Goal: Check status: Check status

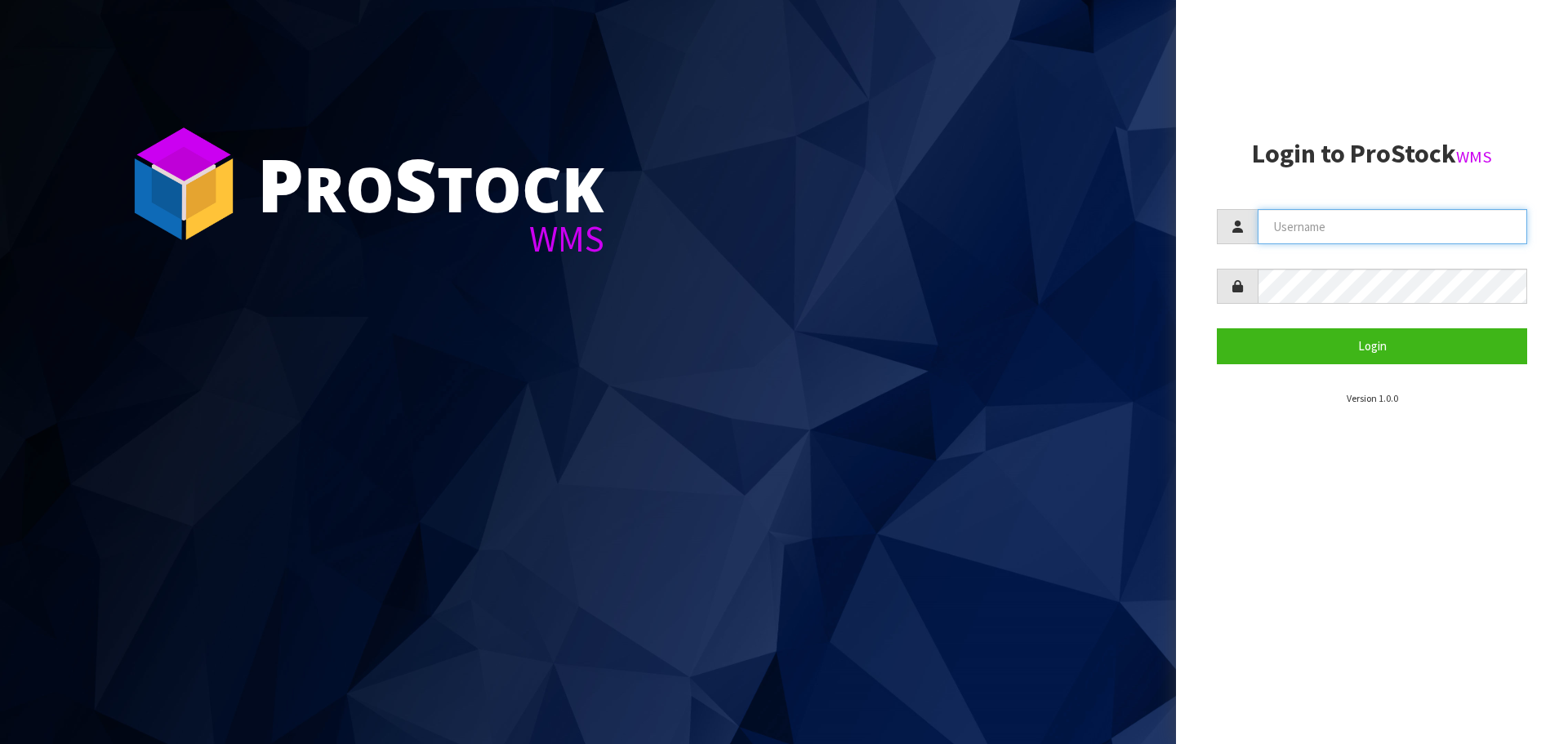
click at [1311, 236] on input "text" at bounding box center [1392, 227] width 269 height 36
type input "[EMAIL_ADDRESS][DOMAIN_NAME]"
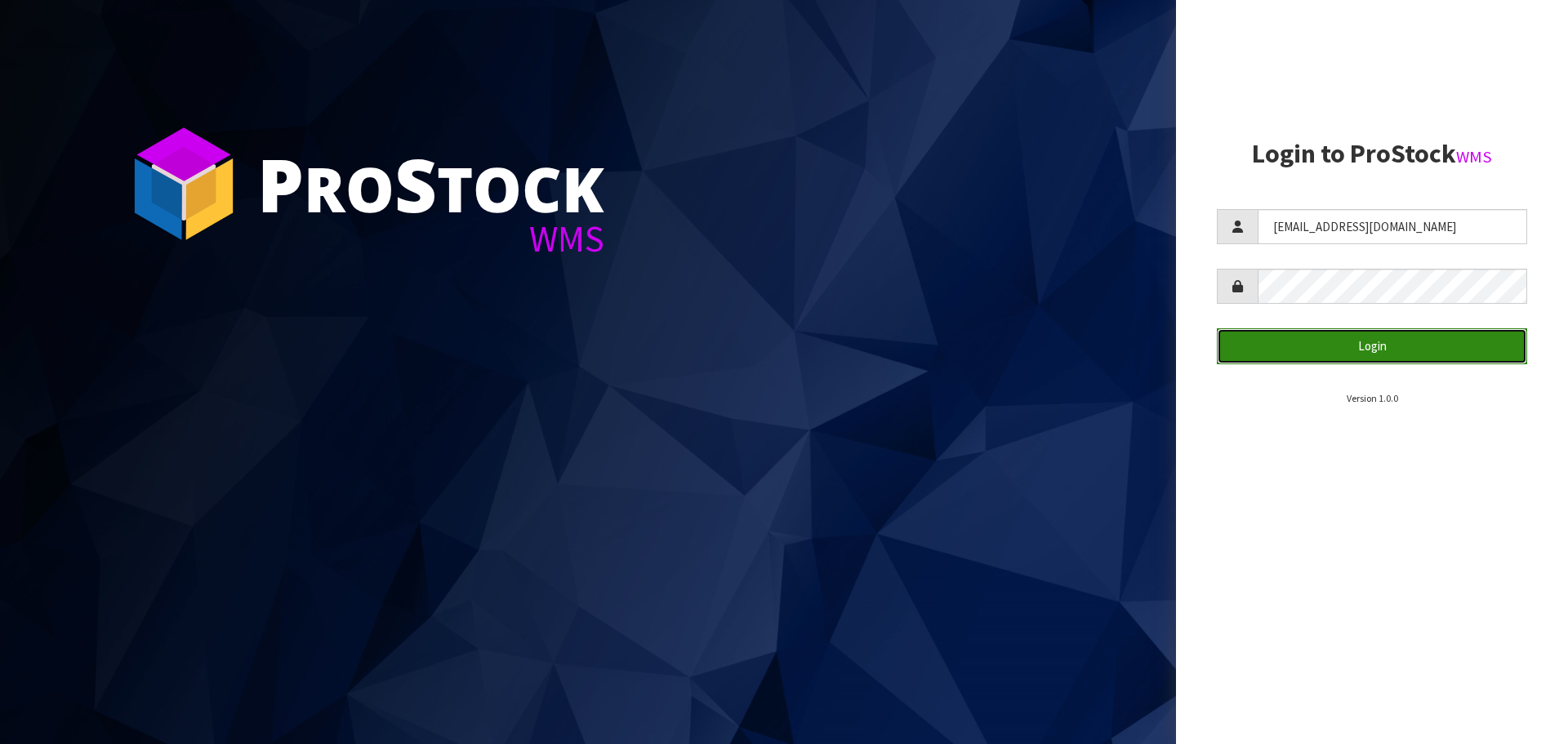
click at [1445, 359] on button "Login" at bounding box center [1372, 346] width 310 height 36
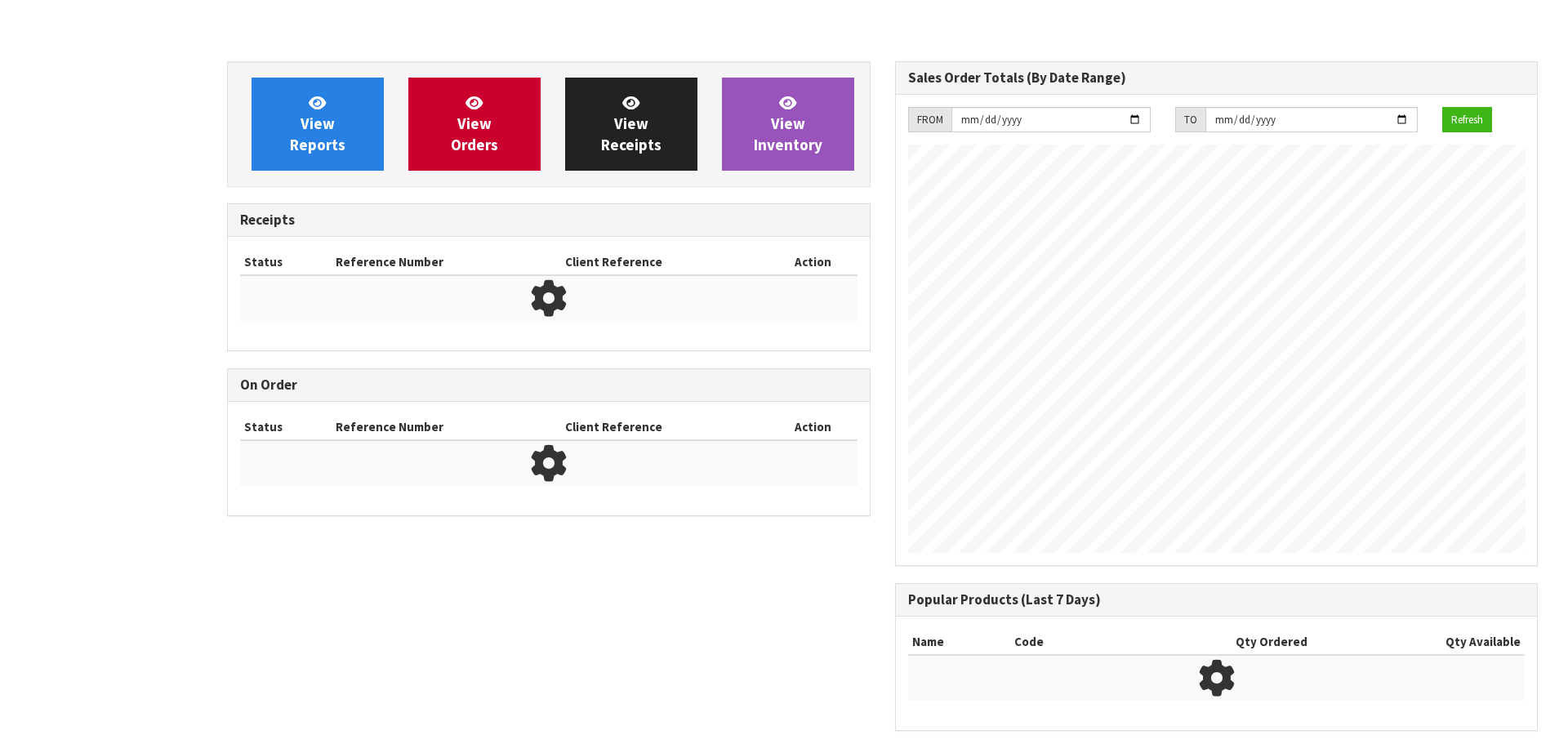
scroll to position [941, 667]
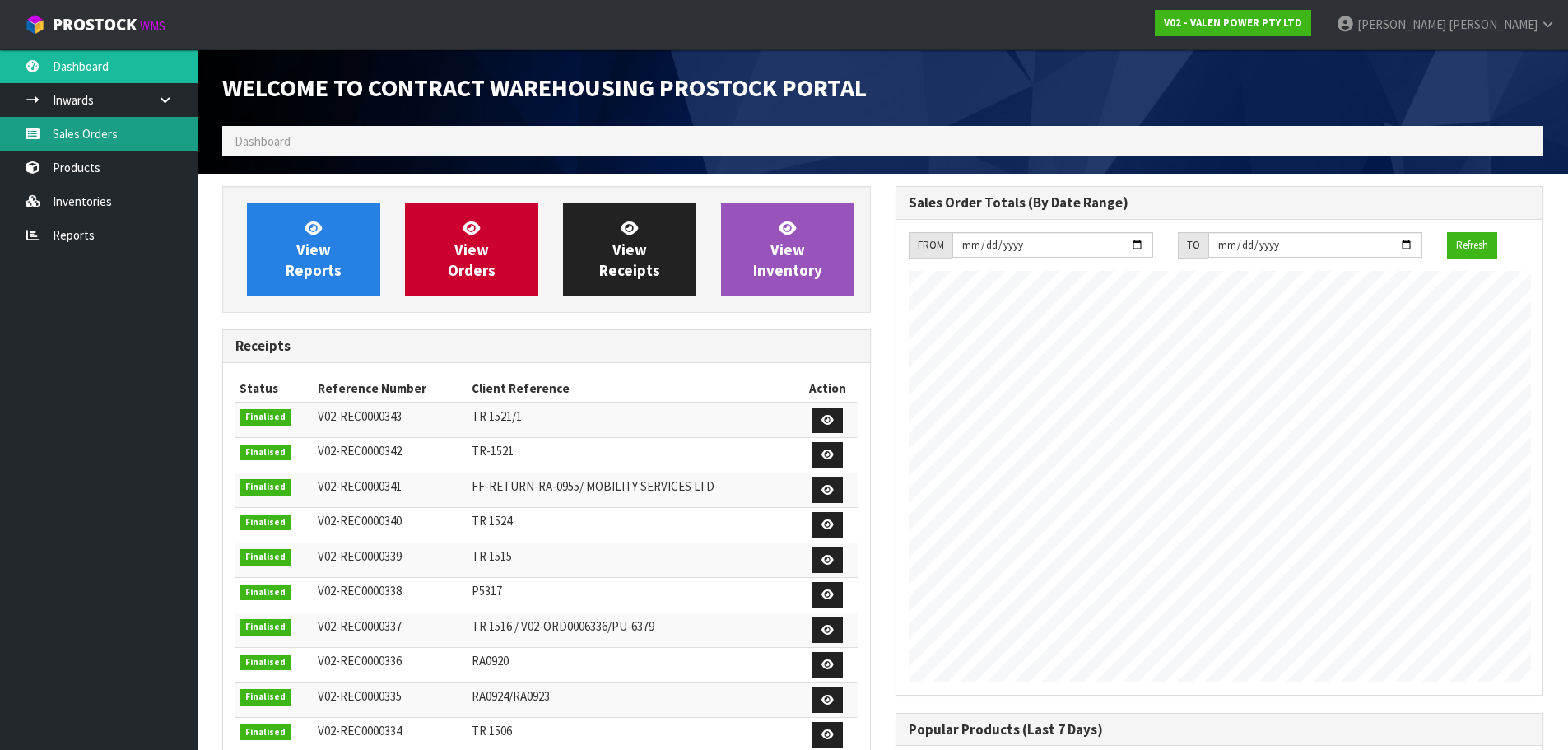
click at [116, 141] on link "Sales Orders" at bounding box center [99, 134] width 198 height 34
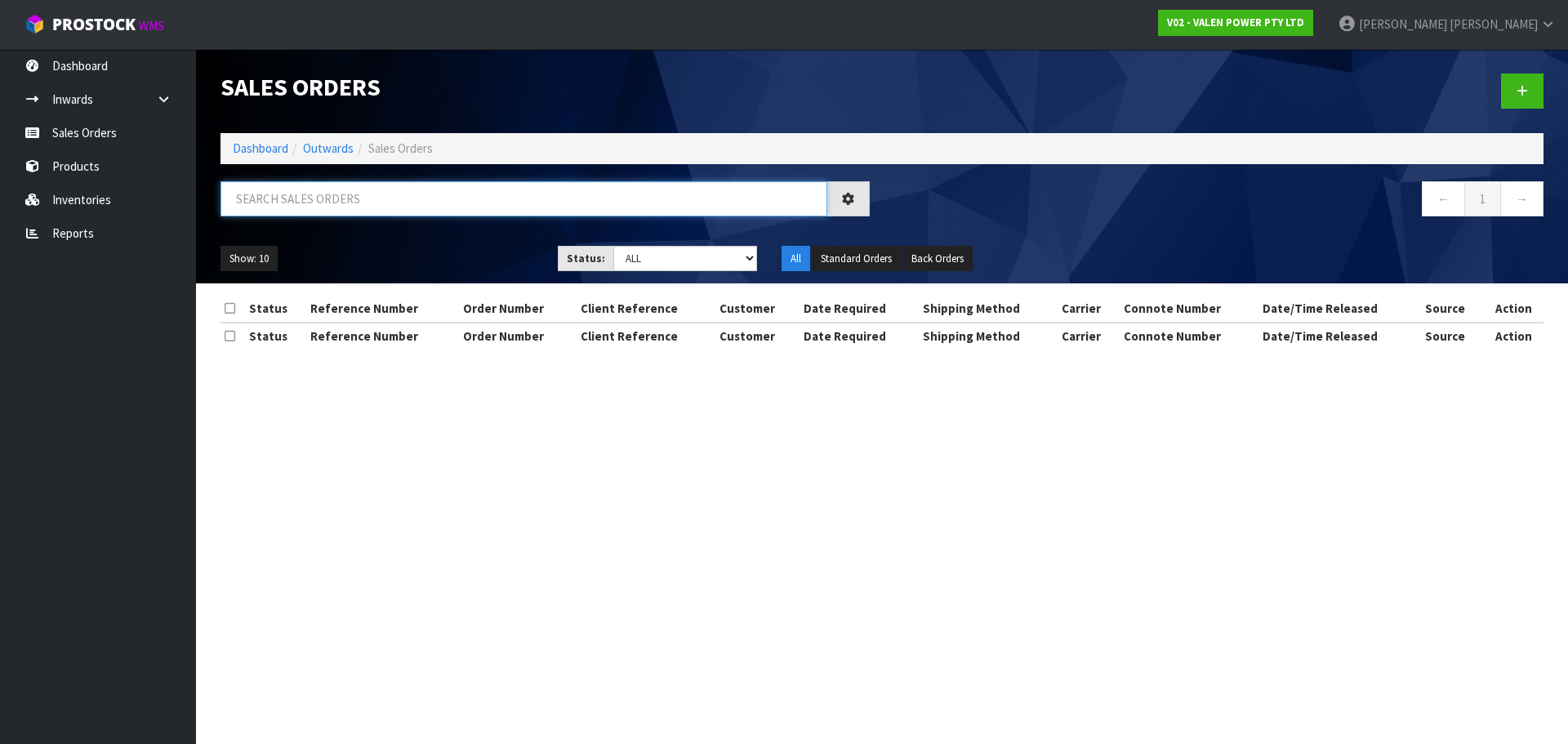
click at [256, 196] on input "text" at bounding box center [523, 199] width 606 height 36
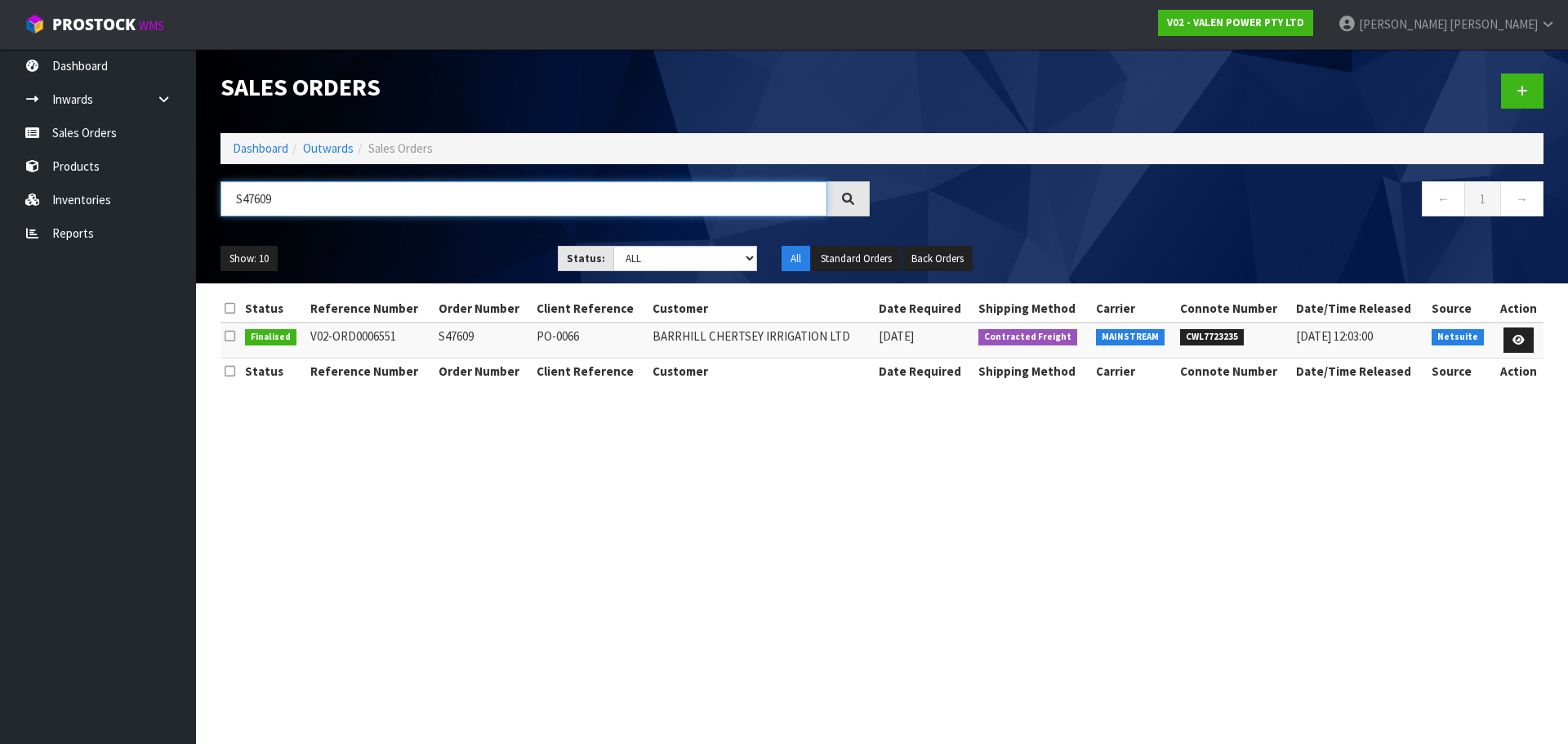
type input "S47609"
drag, startPoint x: 1239, startPoint y: 336, endPoint x: 1190, endPoint y: 338, distance: 49.0
click at [1190, 338] on span "CWL7723235" at bounding box center [1212, 336] width 64 height 16
copy span "CWL7723235"
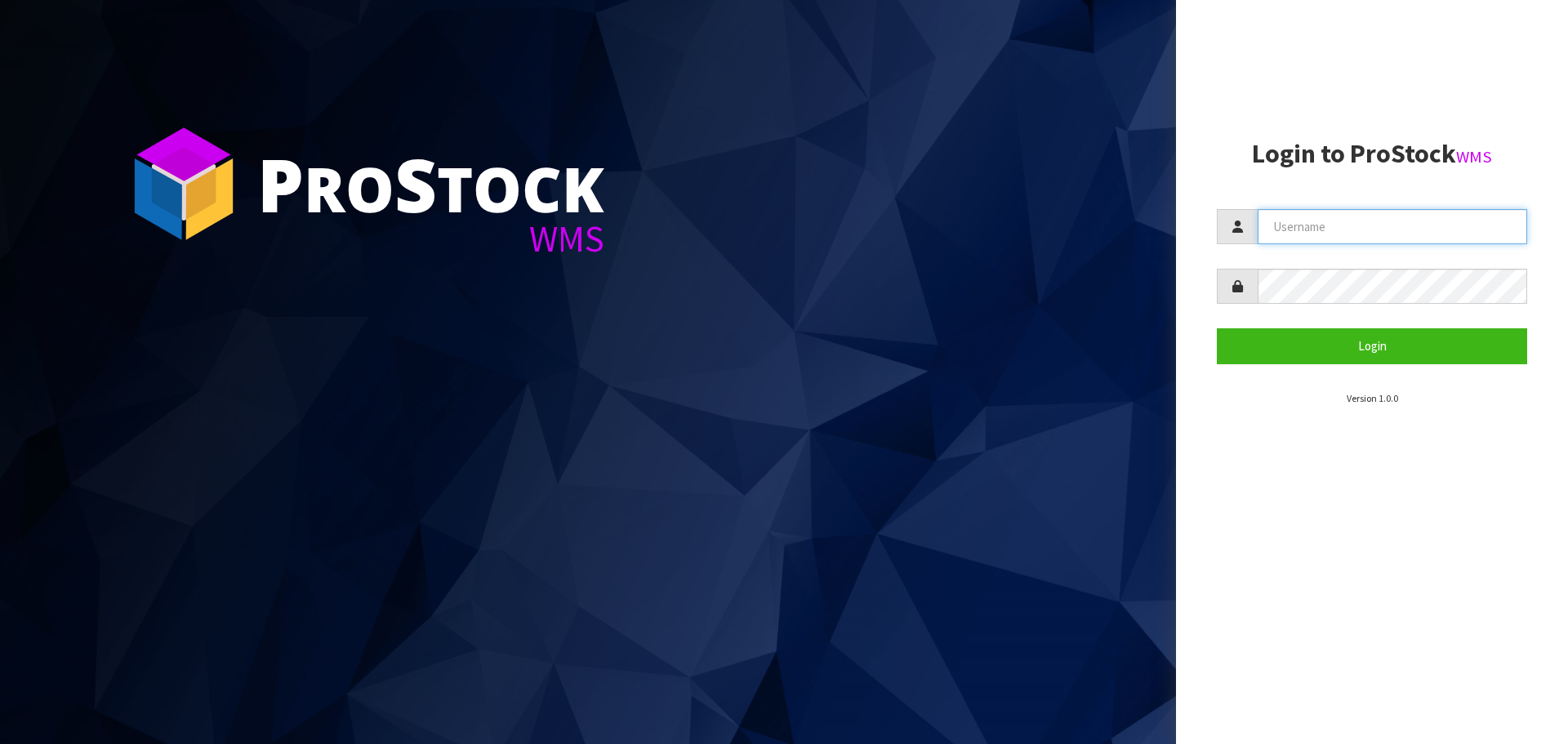
click at [1328, 223] on input "text" at bounding box center [1392, 227] width 269 height 36
type input "[EMAIL_ADDRESS][DOMAIN_NAME]"
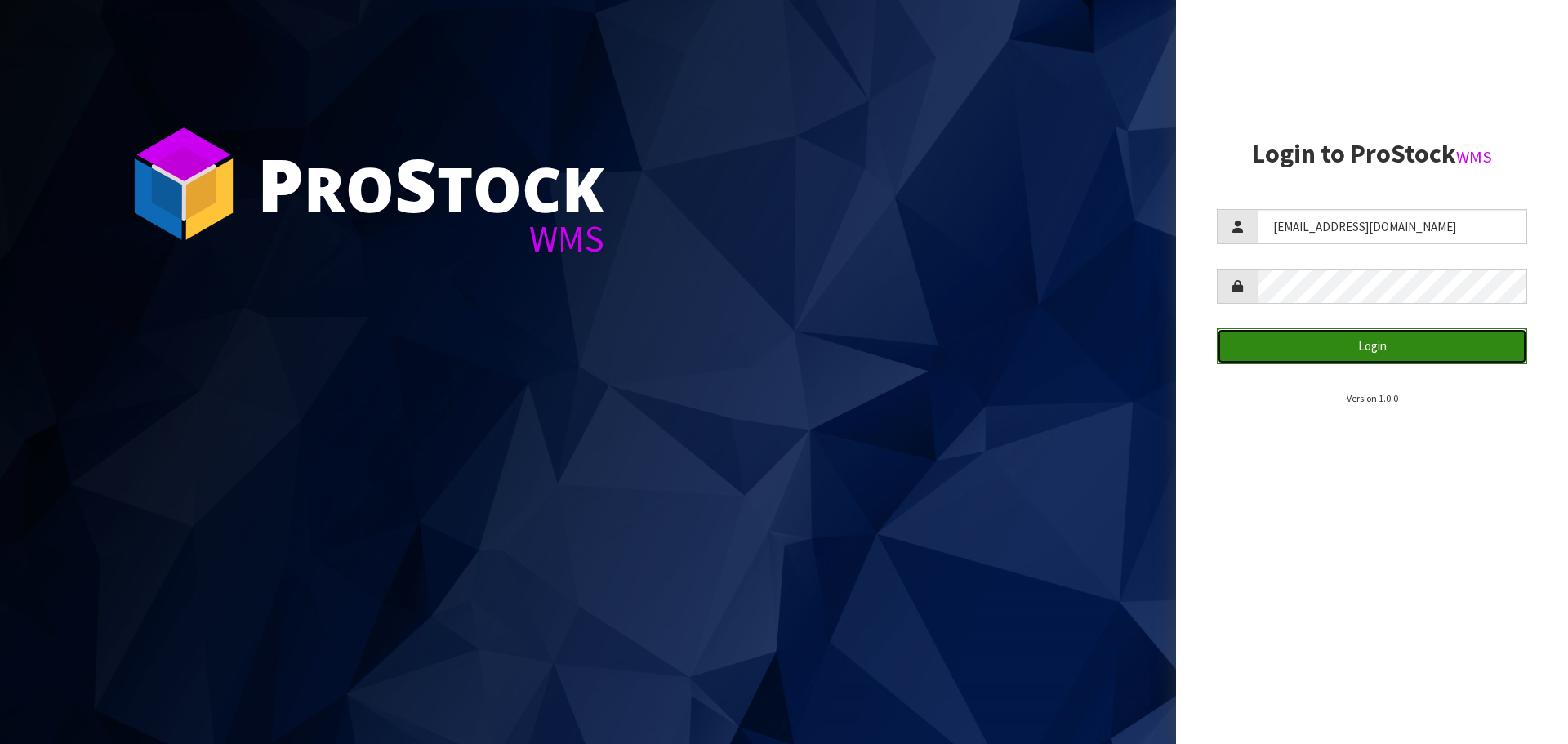
click at [1329, 354] on button "Login" at bounding box center [1372, 346] width 310 height 36
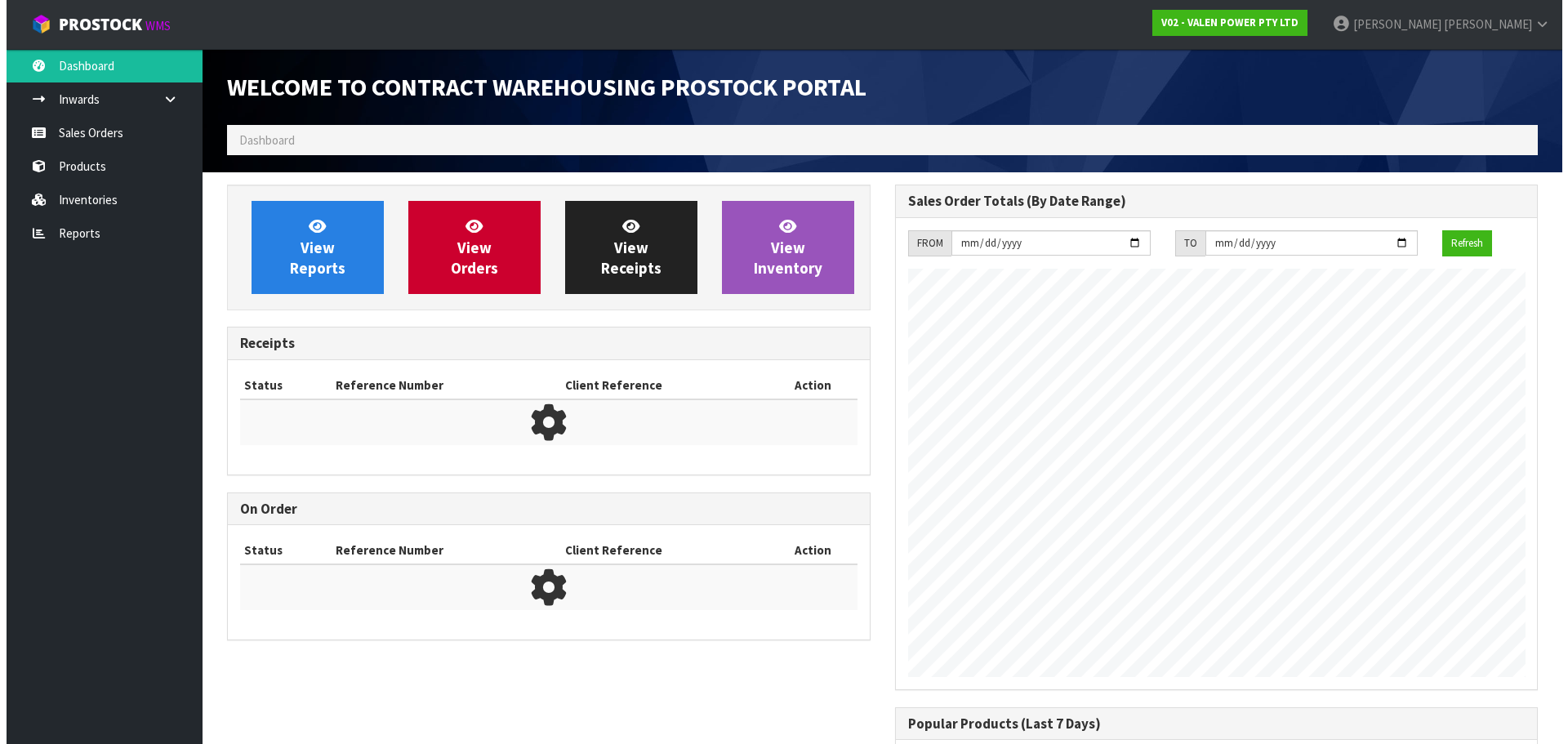
scroll to position [941, 667]
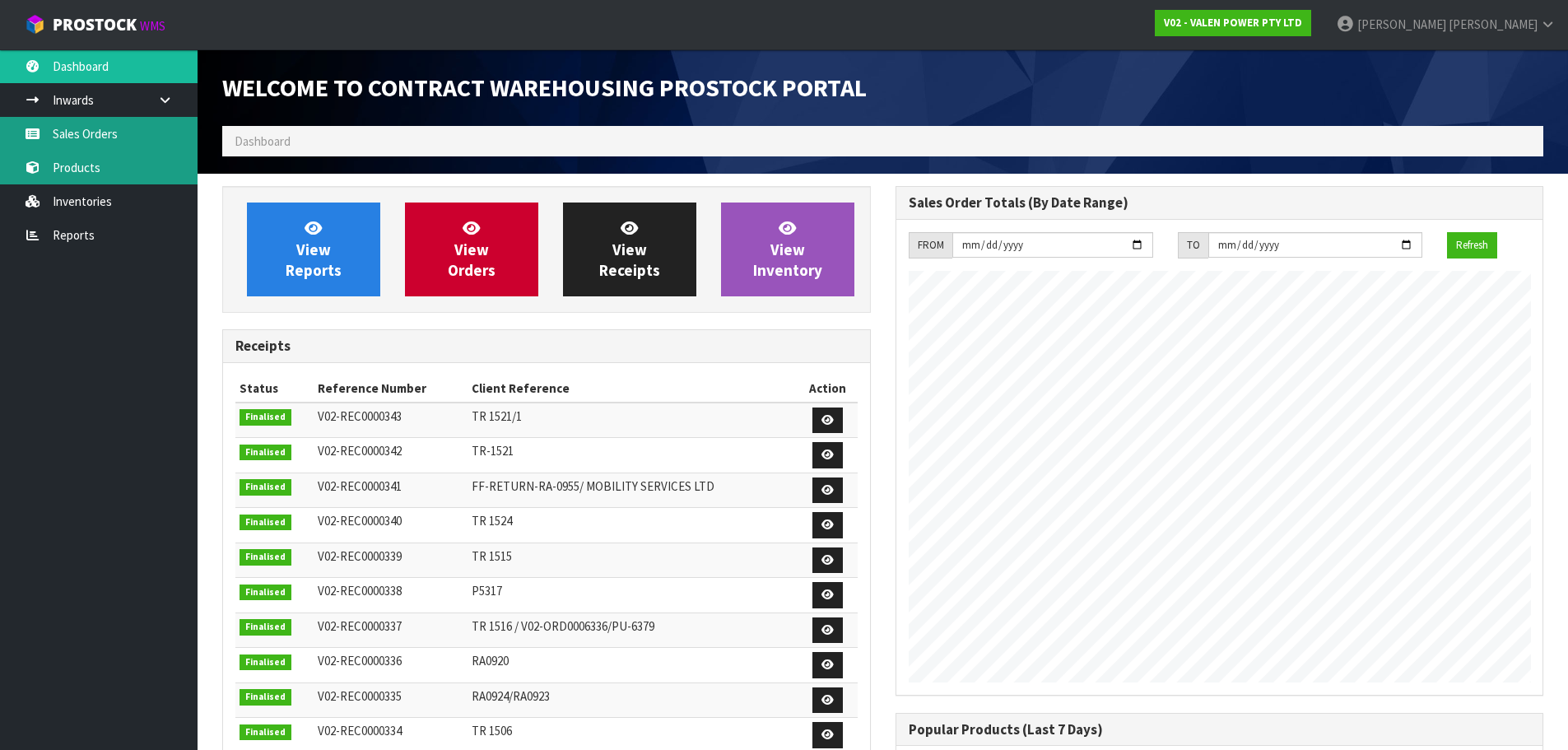
drag, startPoint x: 101, startPoint y: 129, endPoint x: 163, endPoint y: 160, distance: 69.3
click at [101, 129] on link "Sales Orders" at bounding box center [99, 134] width 198 height 34
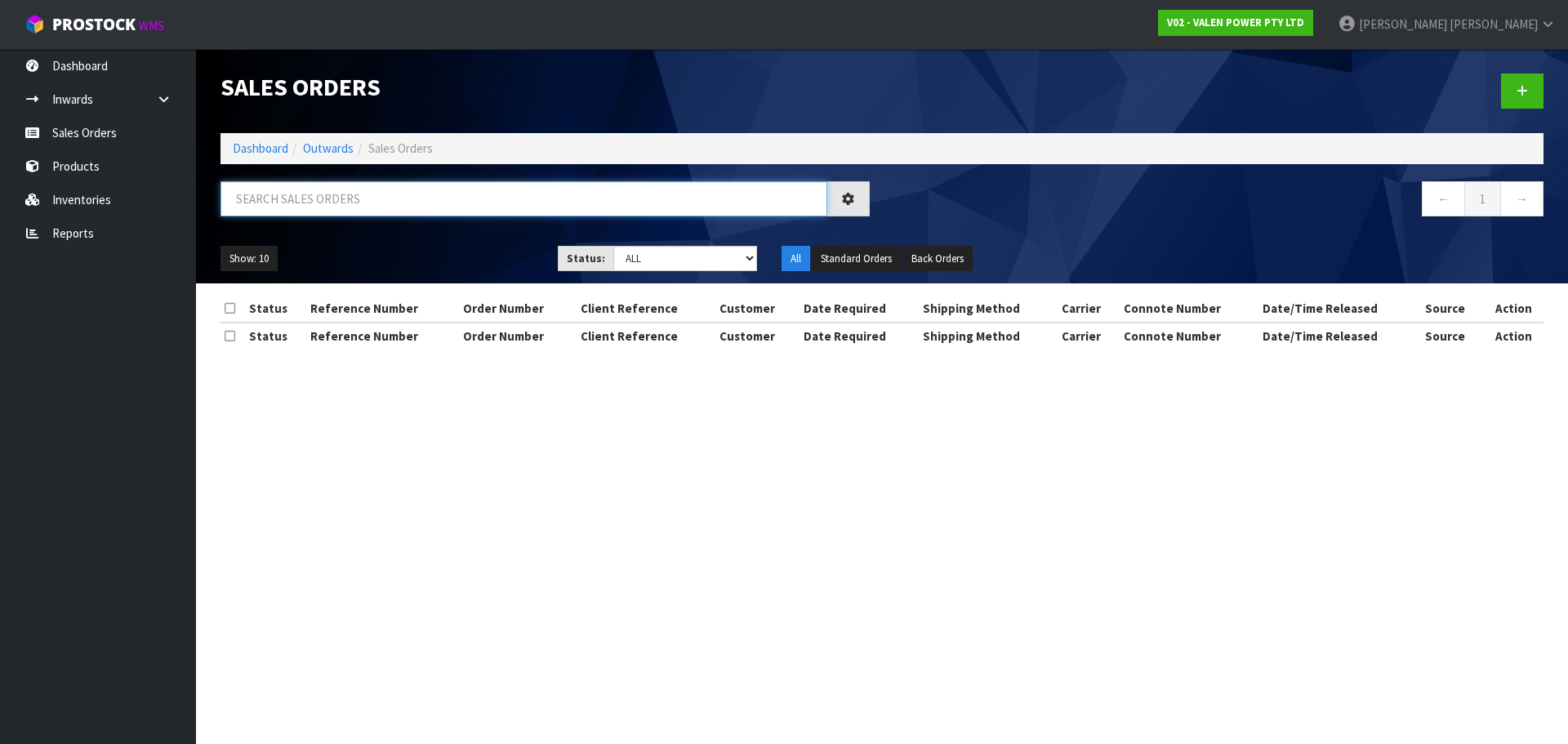
click at [427, 194] on input "text" at bounding box center [523, 199] width 606 height 36
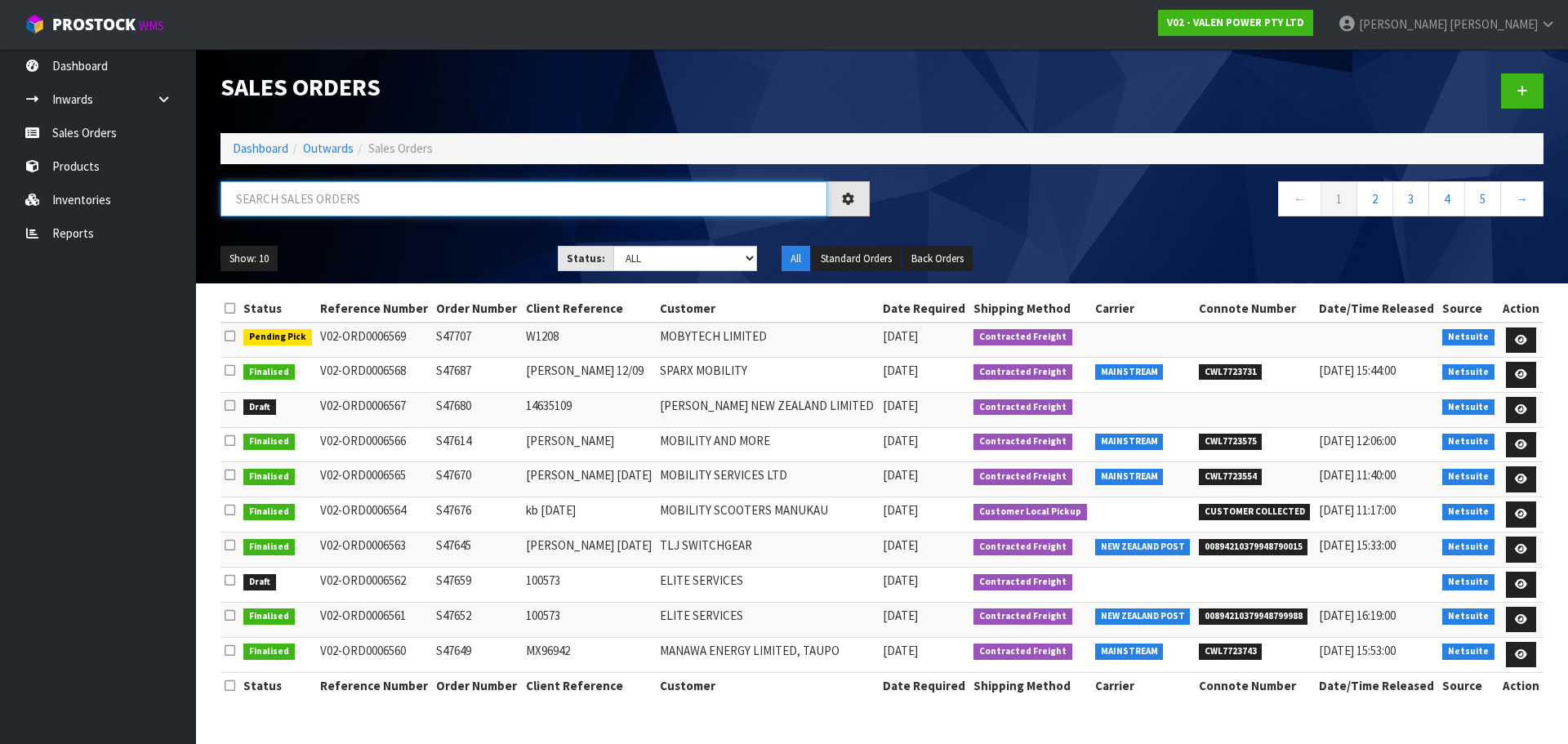
paste input "S47609"
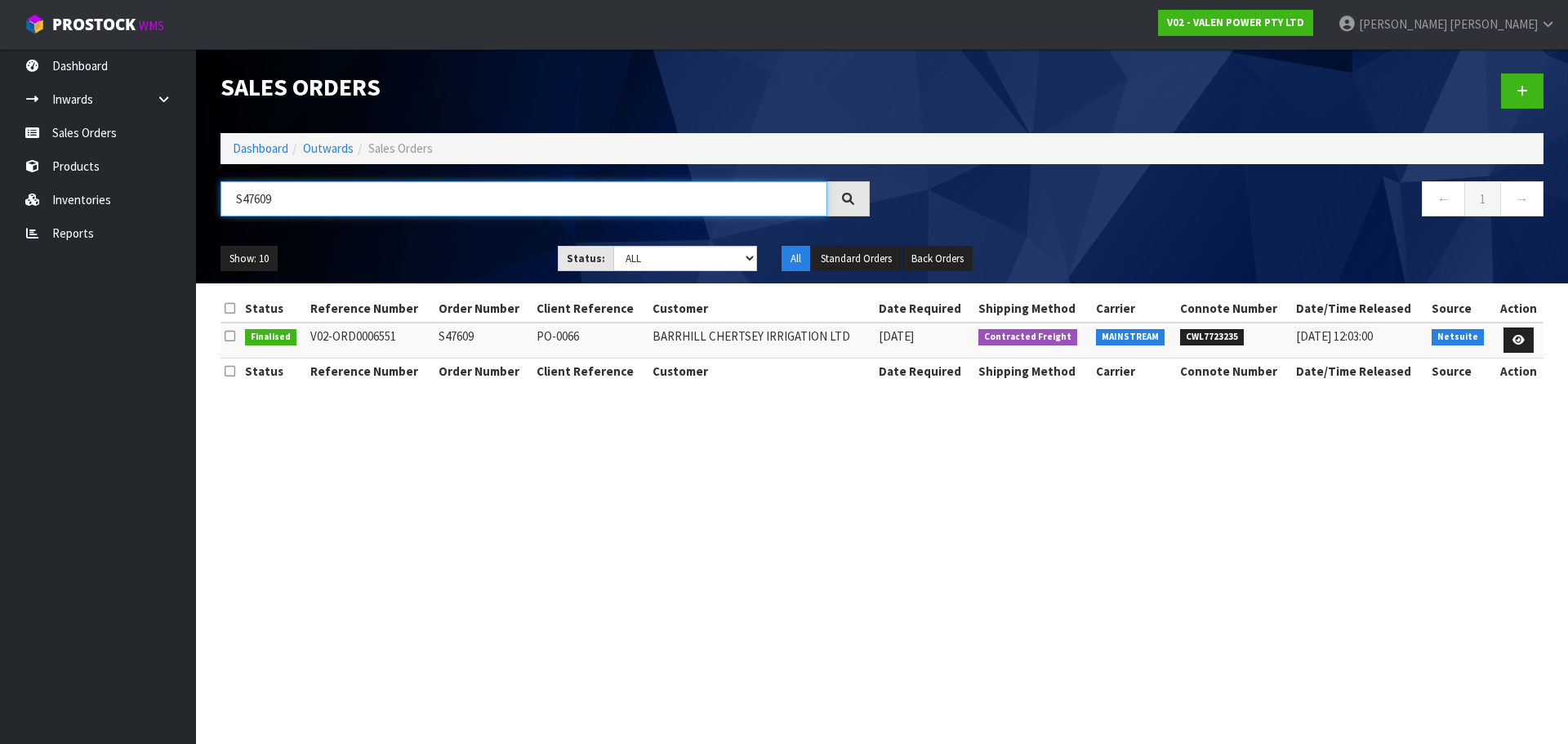
type input "S47609"
drag, startPoint x: 1246, startPoint y: 333, endPoint x: 1191, endPoint y: 341, distance: 55.6
click at [1191, 341] on li "CWL7723235" at bounding box center [1233, 336] width 107 height 17
copy span "CWL7723235"
